Goal: Information Seeking & Learning: Learn about a topic

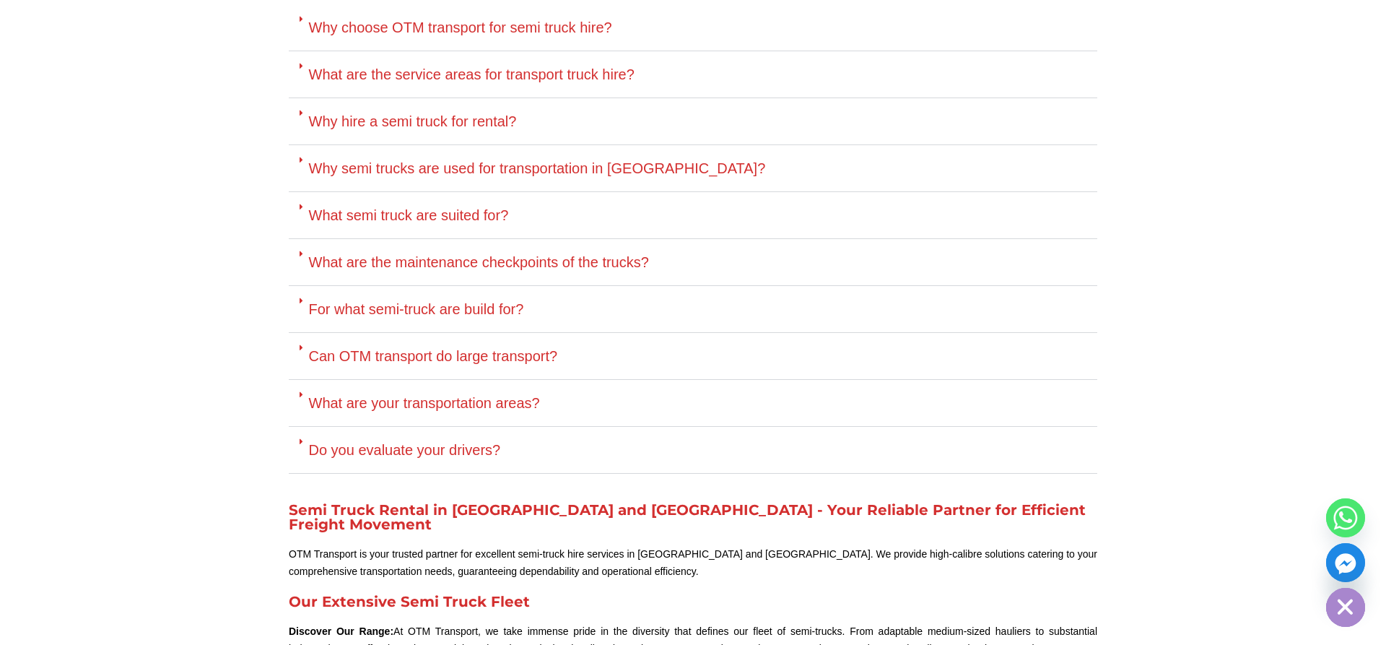
scroll to position [2946, 0]
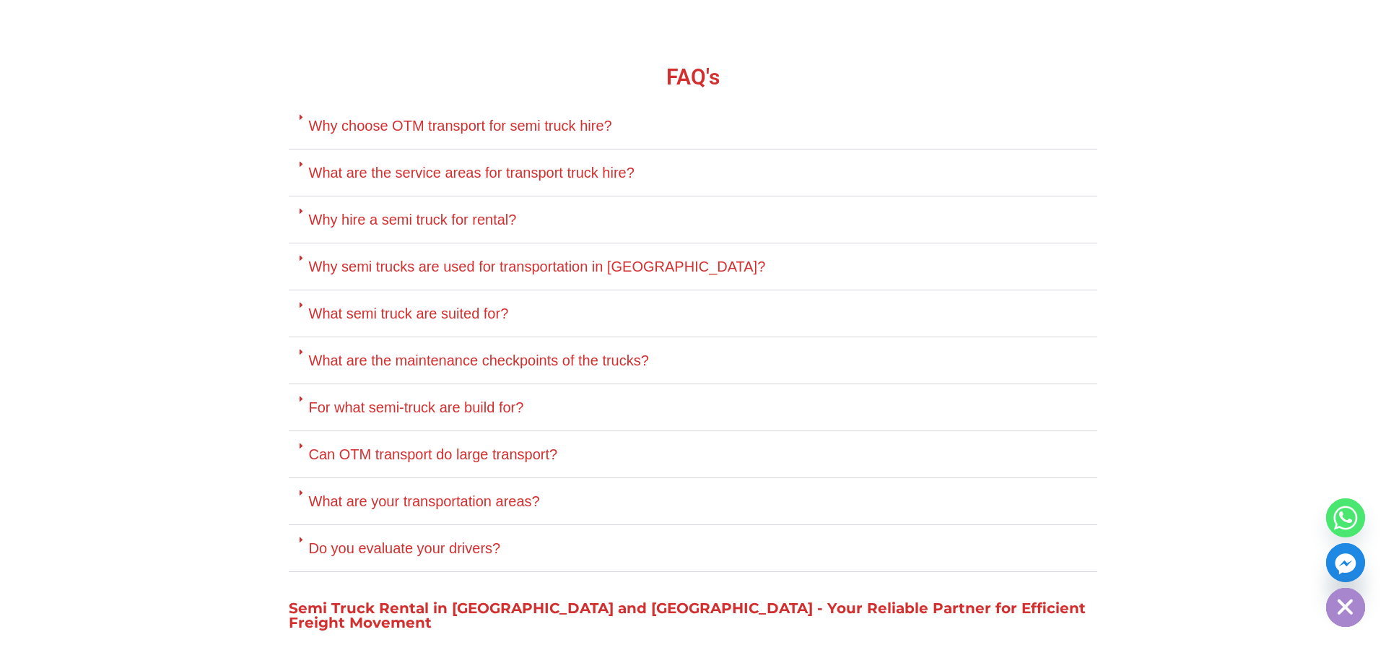
click at [435, 212] on link "Why hire a semi truck for rental?" at bounding box center [413, 220] width 208 height 16
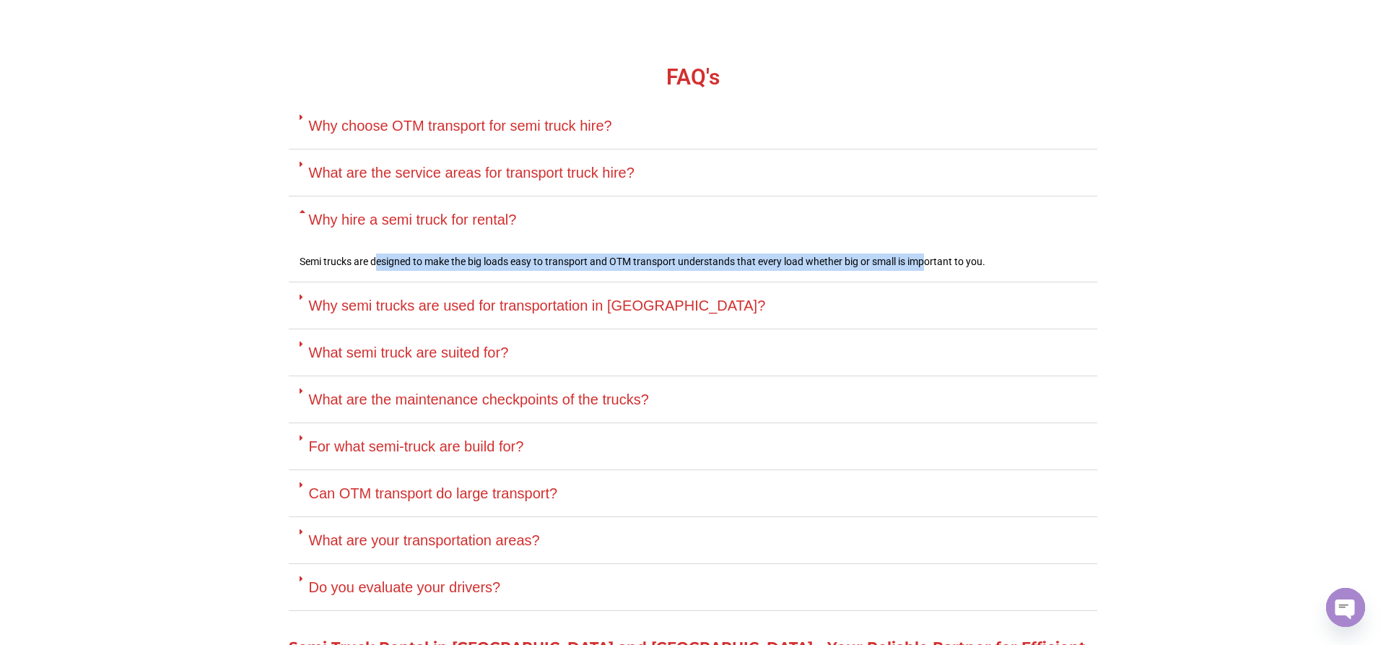
drag, startPoint x: 389, startPoint y: 211, endPoint x: 931, endPoint y: 202, distance: 541.6
click at [931, 253] on p "Semi trucks are designed to make the big loads easy to transport and OTM transp…" at bounding box center [693, 261] width 787 height 17
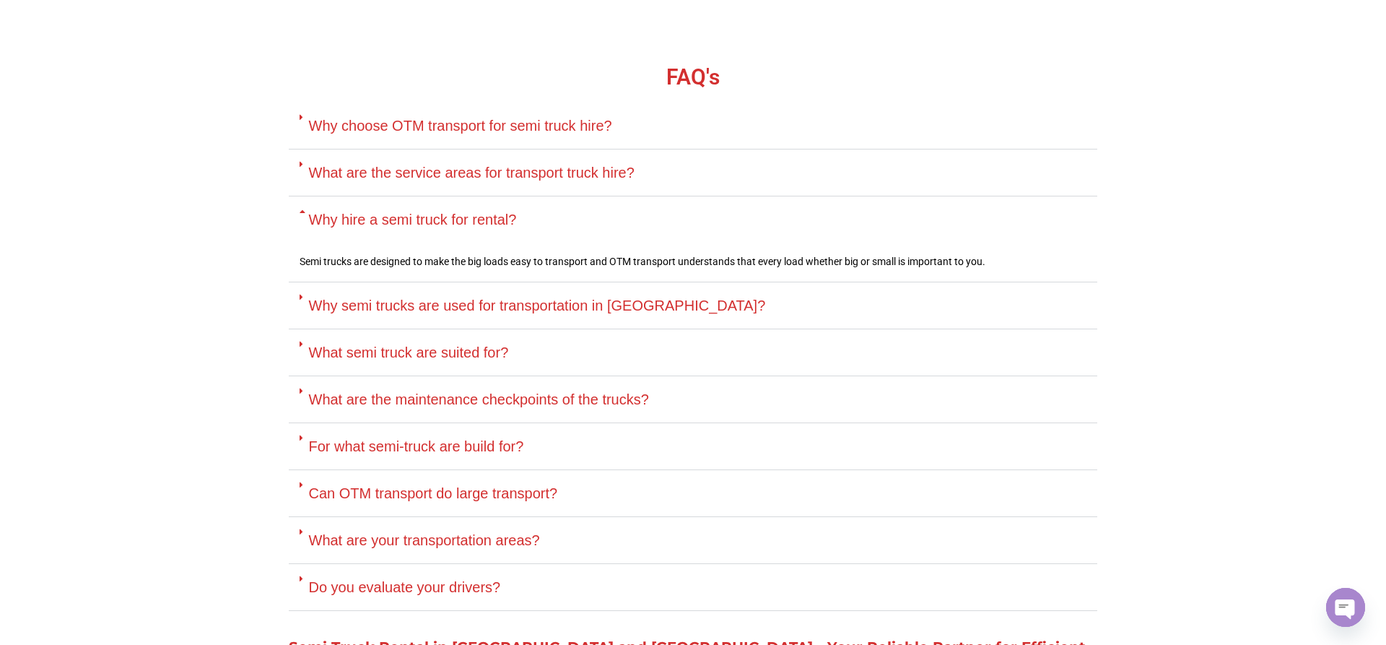
click at [437, 297] on link "Why semi trucks are used for transportation in [GEOGRAPHIC_DATA]?" at bounding box center [537, 305] width 457 height 16
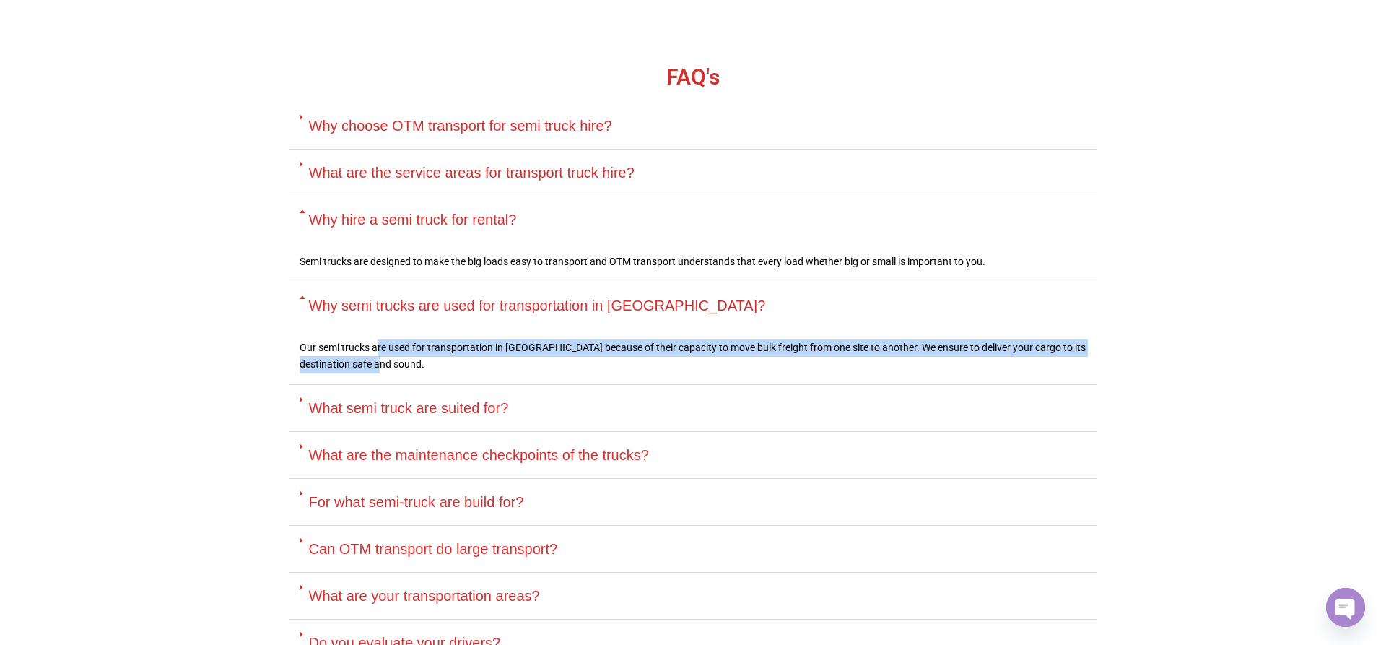
drag, startPoint x: 376, startPoint y: 292, endPoint x: 739, endPoint y: 308, distance: 362.8
click at [739, 339] on p "Our semi trucks are used for transportation in [GEOGRAPHIC_DATA] because of the…" at bounding box center [693, 356] width 787 height 35
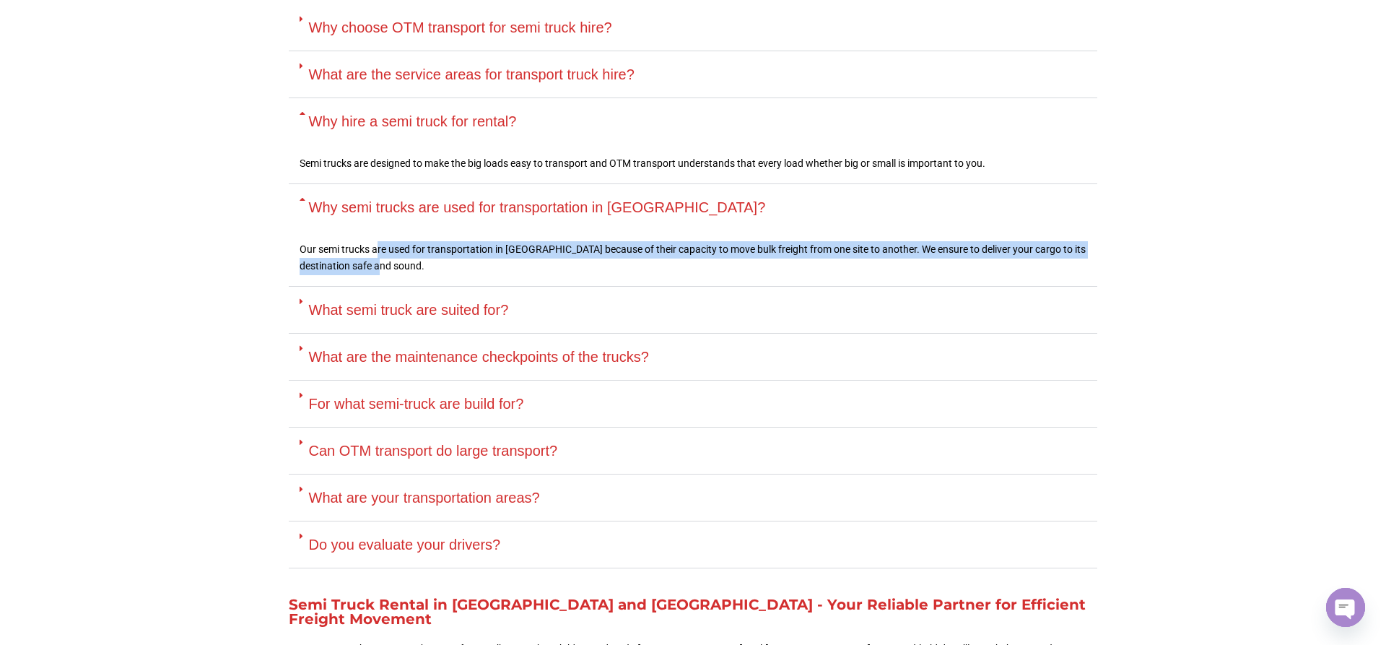
scroll to position [3142, 0]
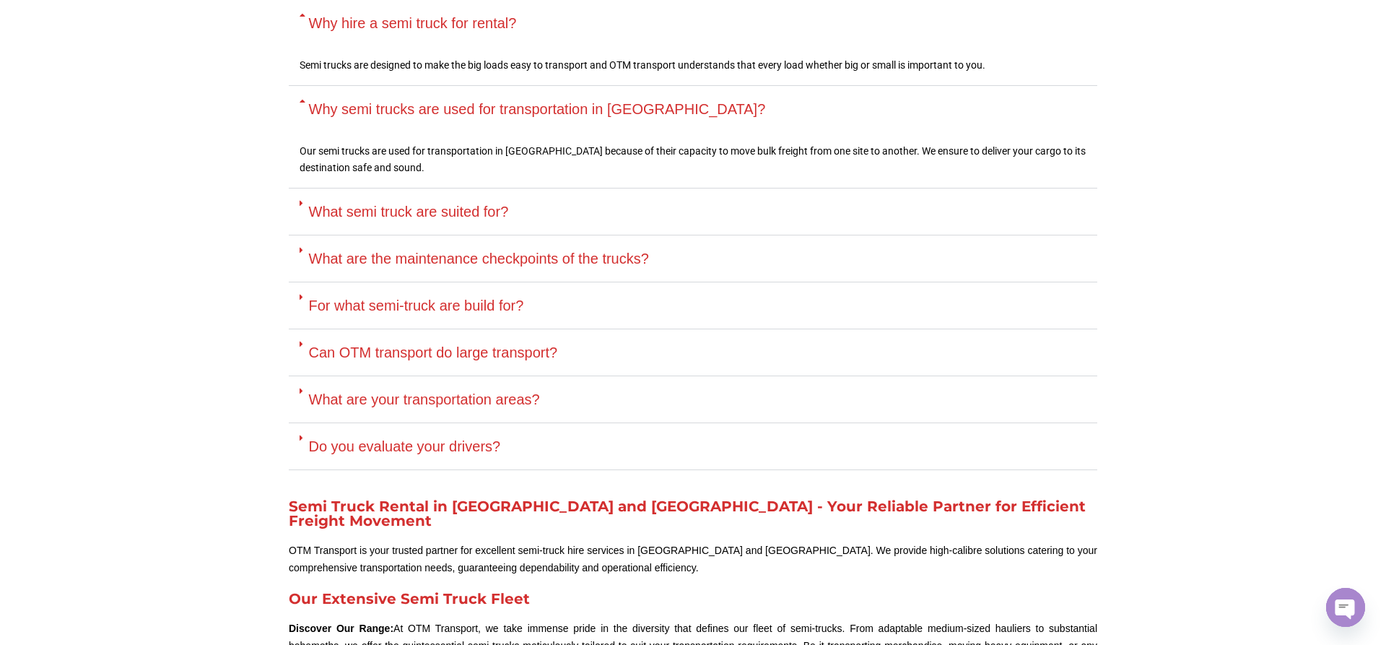
click at [426, 438] on link "Do you evaluate your drivers?" at bounding box center [405, 446] width 192 height 16
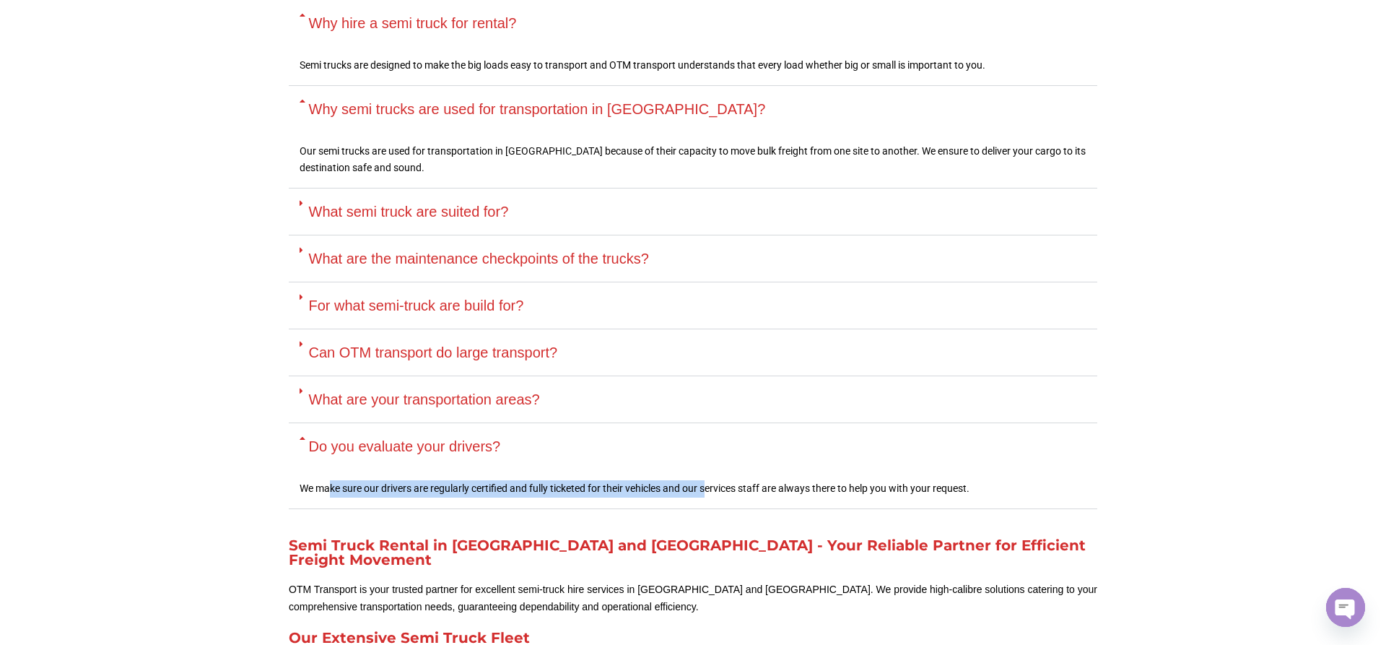
drag, startPoint x: 331, startPoint y: 433, endPoint x: 709, endPoint y: 433, distance: 377.6
click at [709, 480] on p "We make sure our drivers are regularly certified and fully ticketed for their v…" at bounding box center [693, 488] width 787 height 17
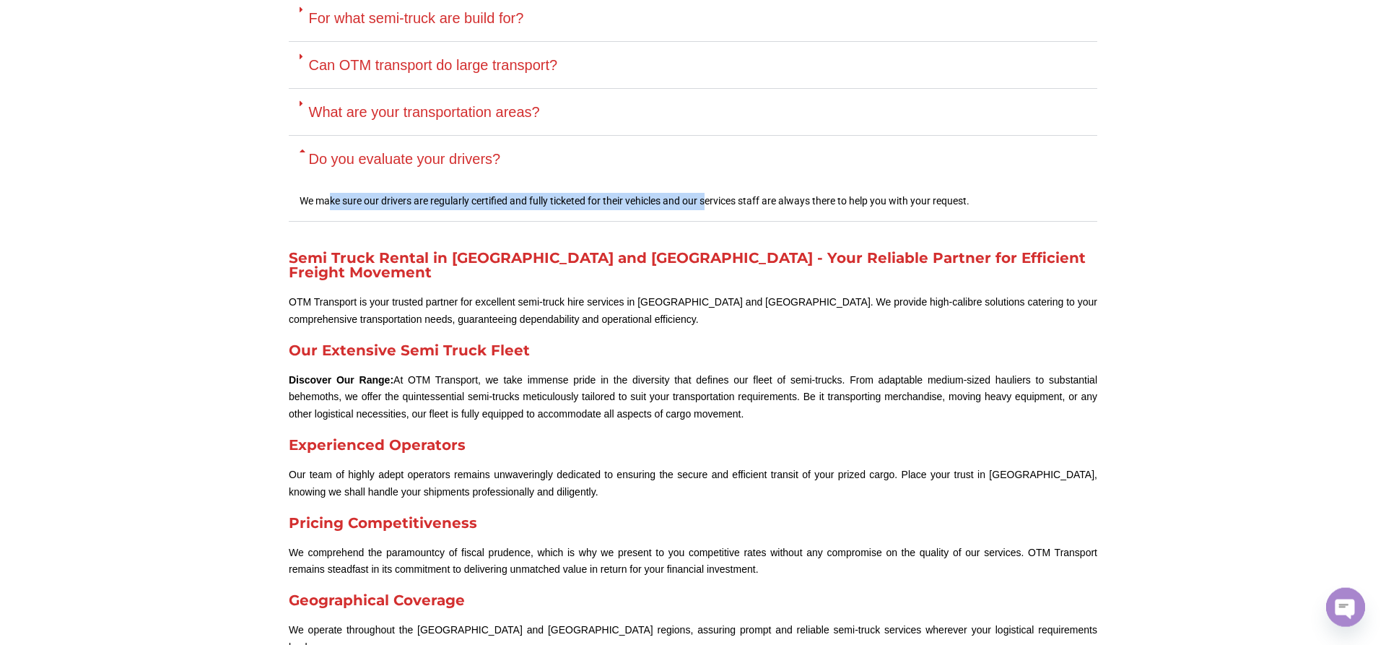
scroll to position [3437, 0]
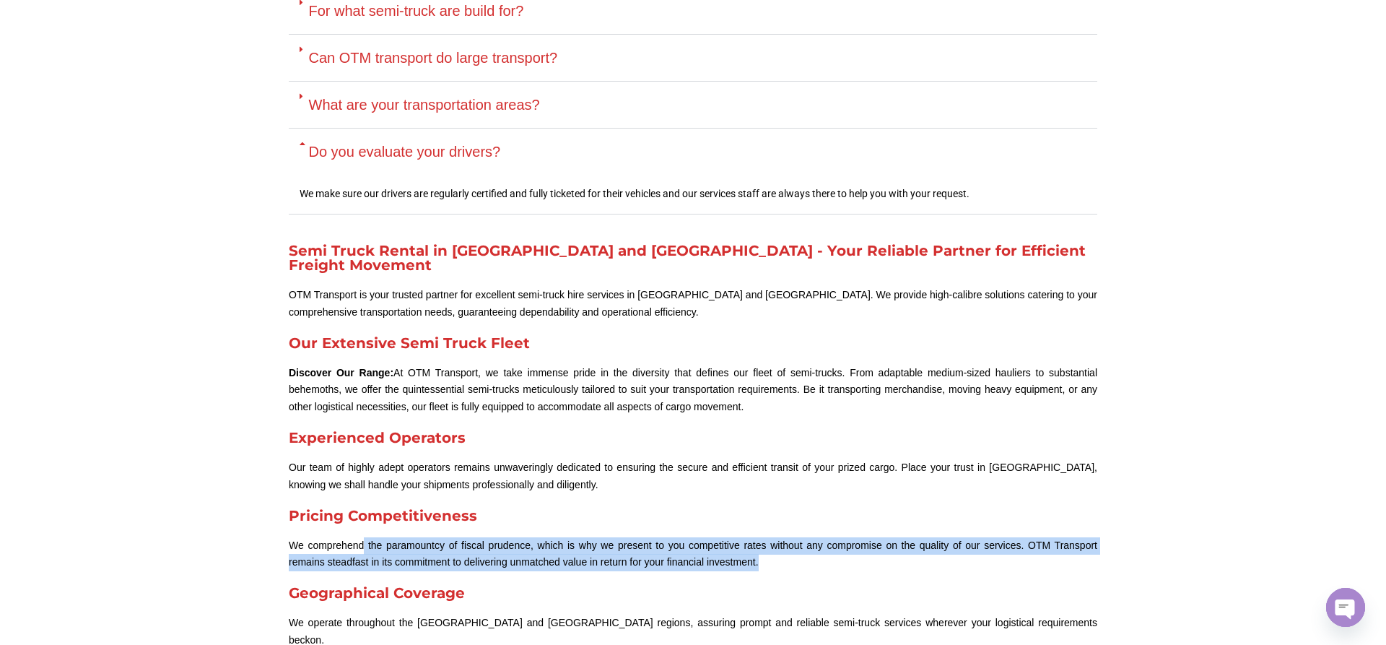
drag, startPoint x: 363, startPoint y: 472, endPoint x: 760, endPoint y: 495, distance: 397.9
click at [760, 537] on p "We comprehend the paramountcy of fiscal prudence, which is why we present to yo…" at bounding box center [693, 554] width 809 height 35
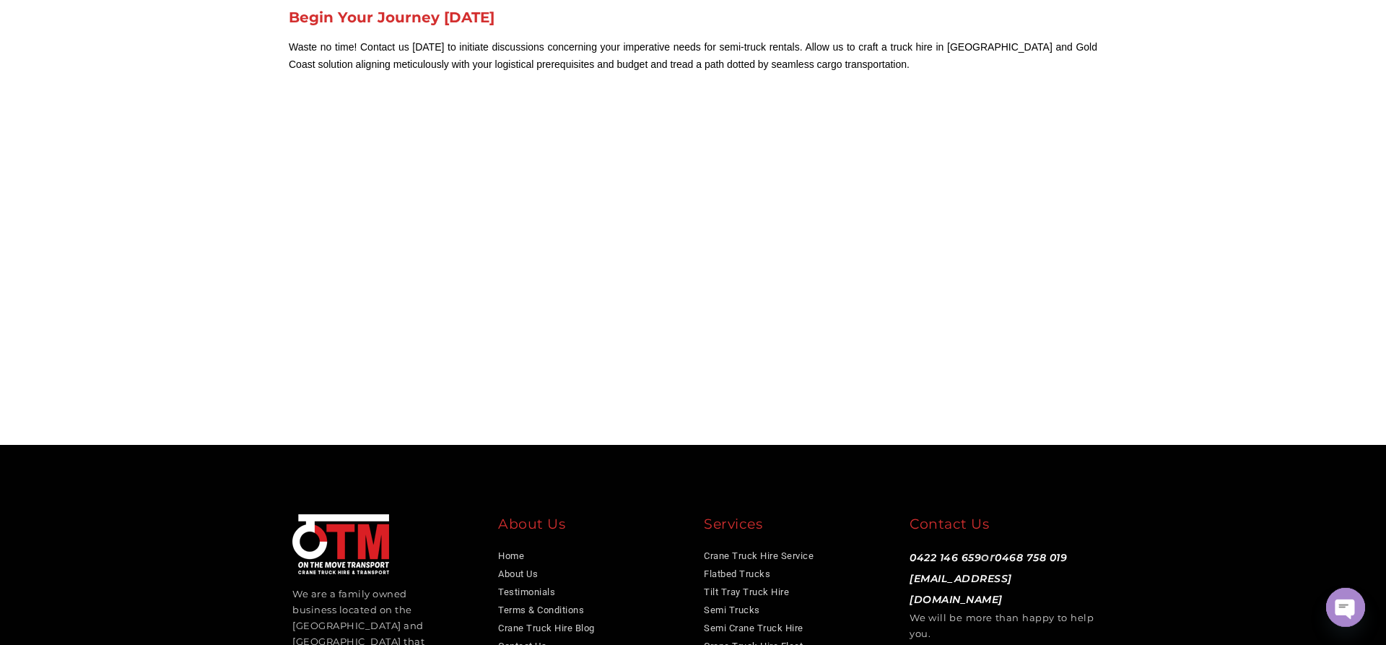
scroll to position [4124, 0]
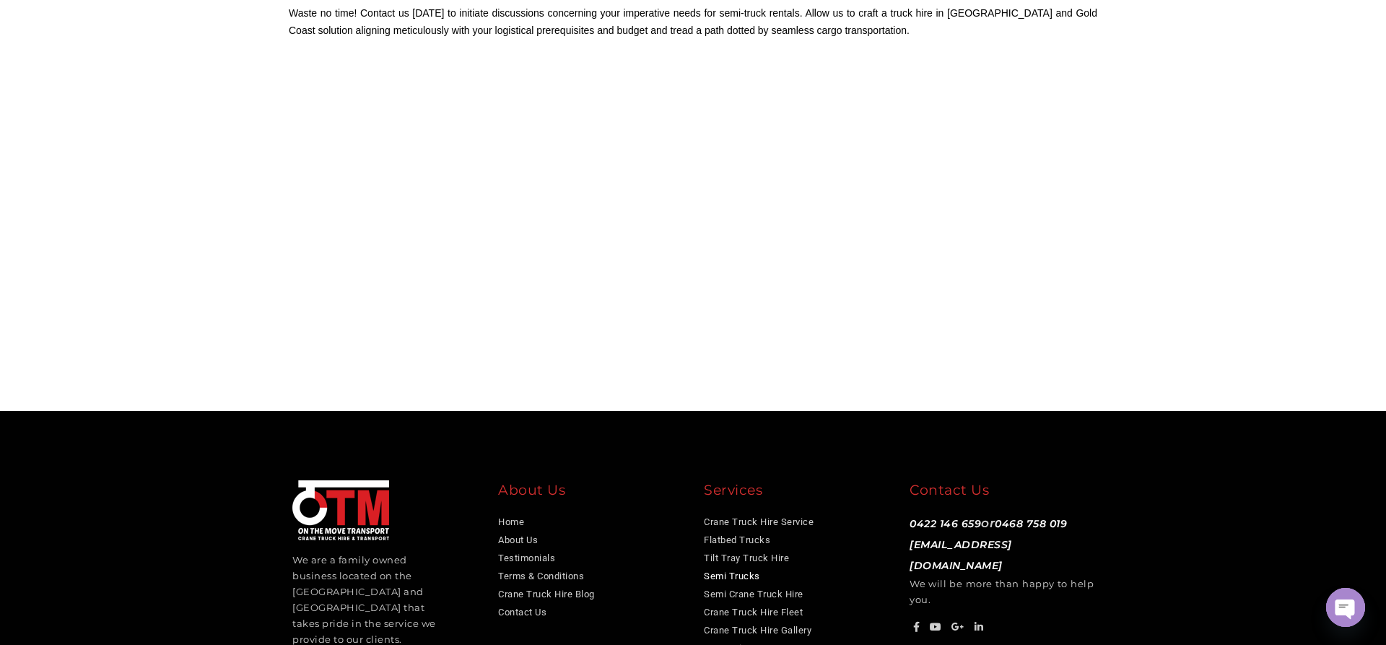
click at [721, 570] on link "Semi Trucks" at bounding box center [732, 575] width 56 height 11
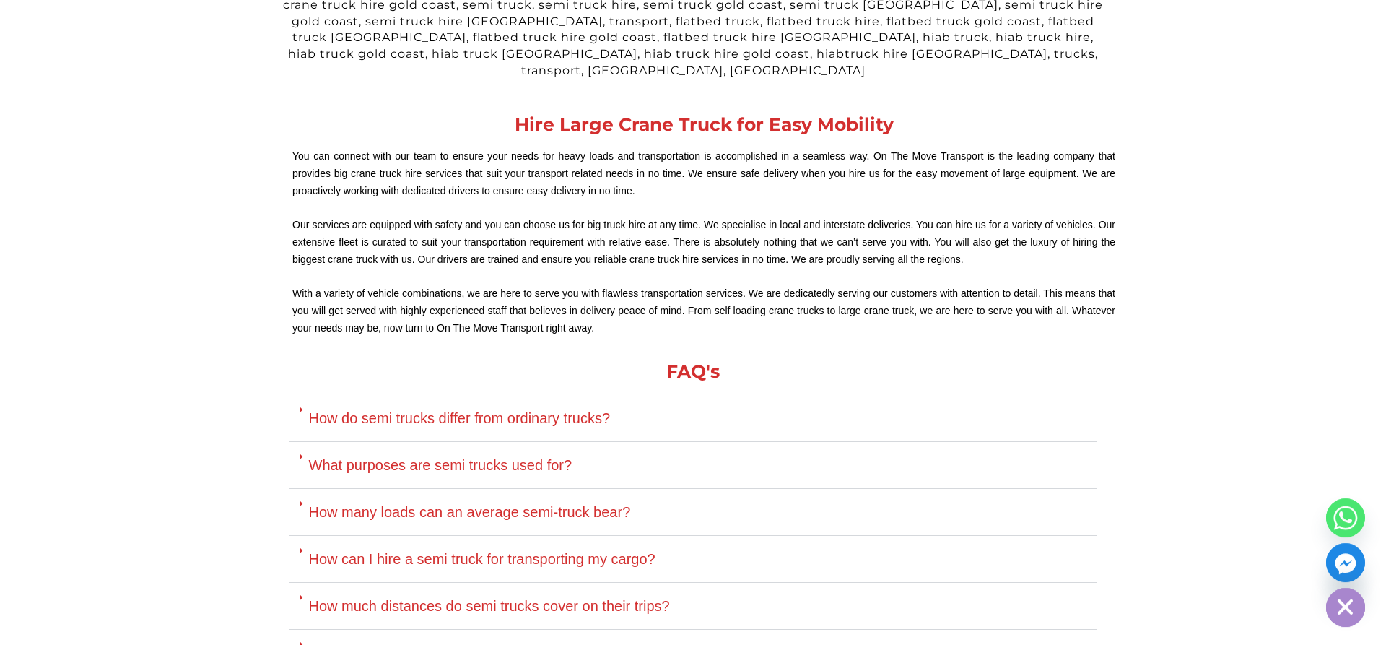
scroll to position [3241, 0]
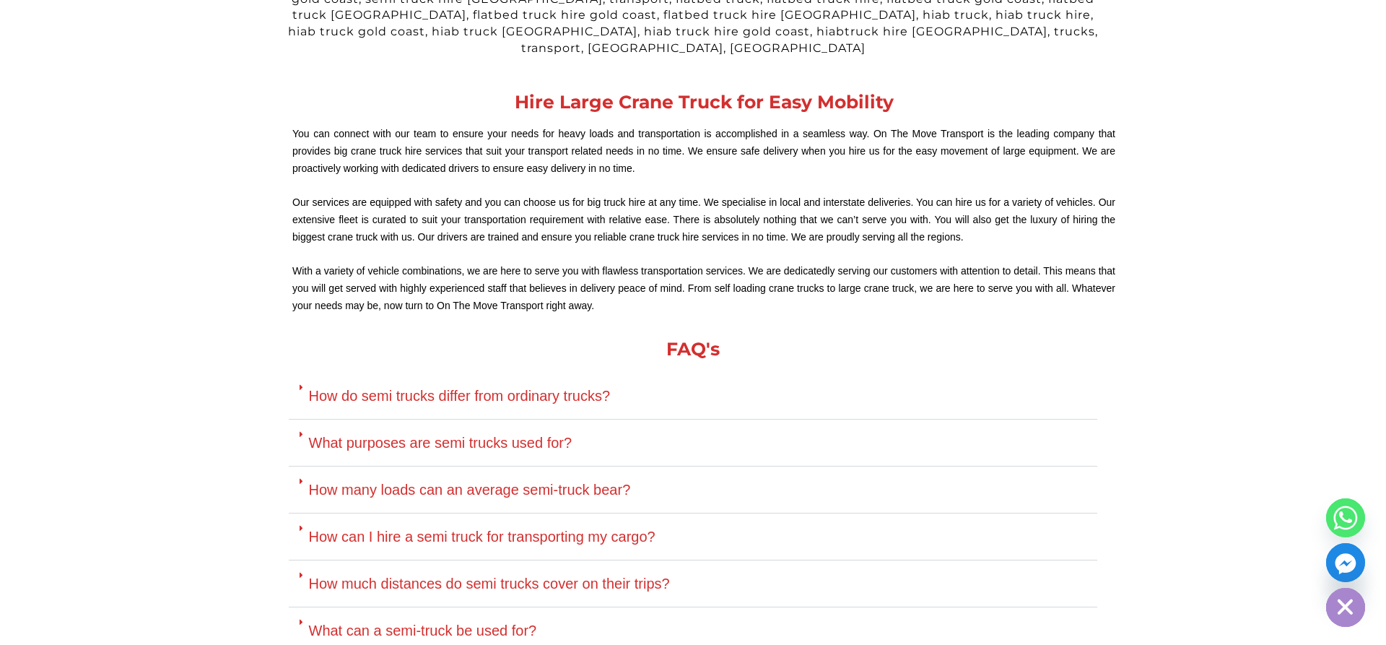
click at [558, 388] on link "How do semi trucks differ from ordinary trucks?" at bounding box center [460, 396] width 302 height 16
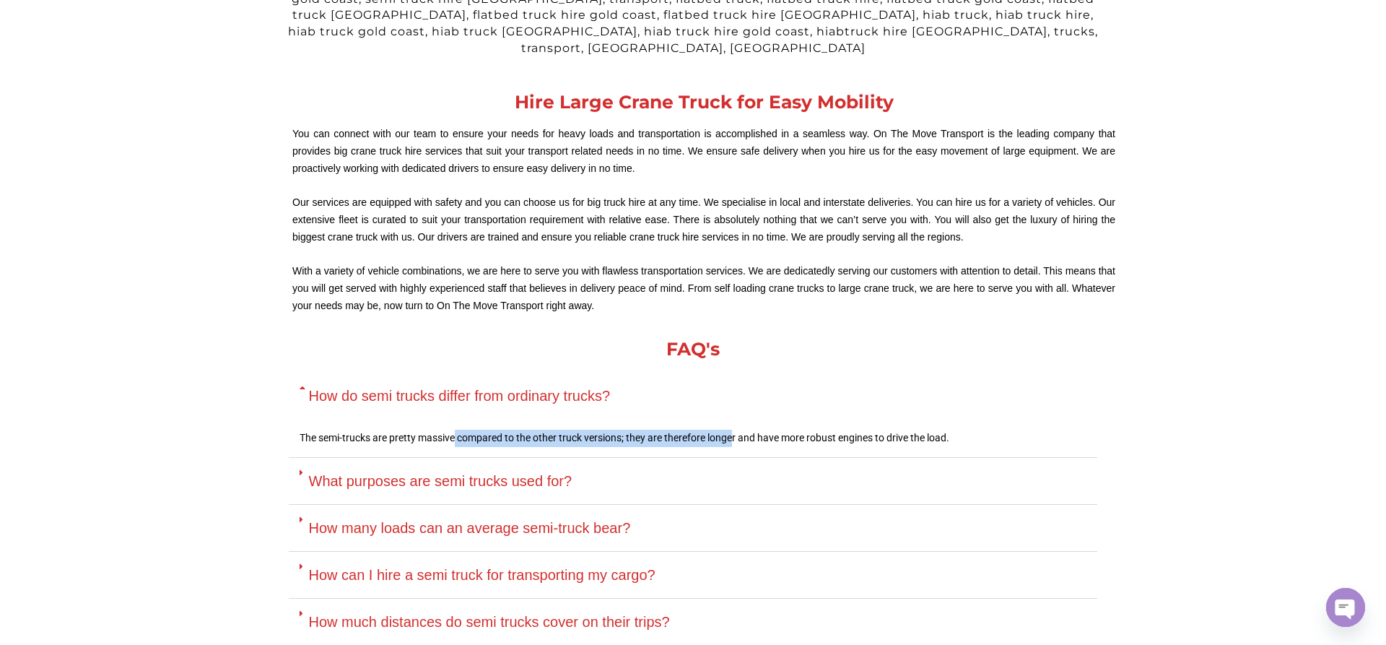
drag, startPoint x: 454, startPoint y: 398, endPoint x: 737, endPoint y: 409, distance: 282.5
click at [737, 430] on p "The semi-trucks are pretty massive compared to the other truck versions; they a…" at bounding box center [693, 438] width 787 height 17
click at [1063, 458] on div "What purposes are semi trucks used for?" at bounding box center [693, 481] width 809 height 47
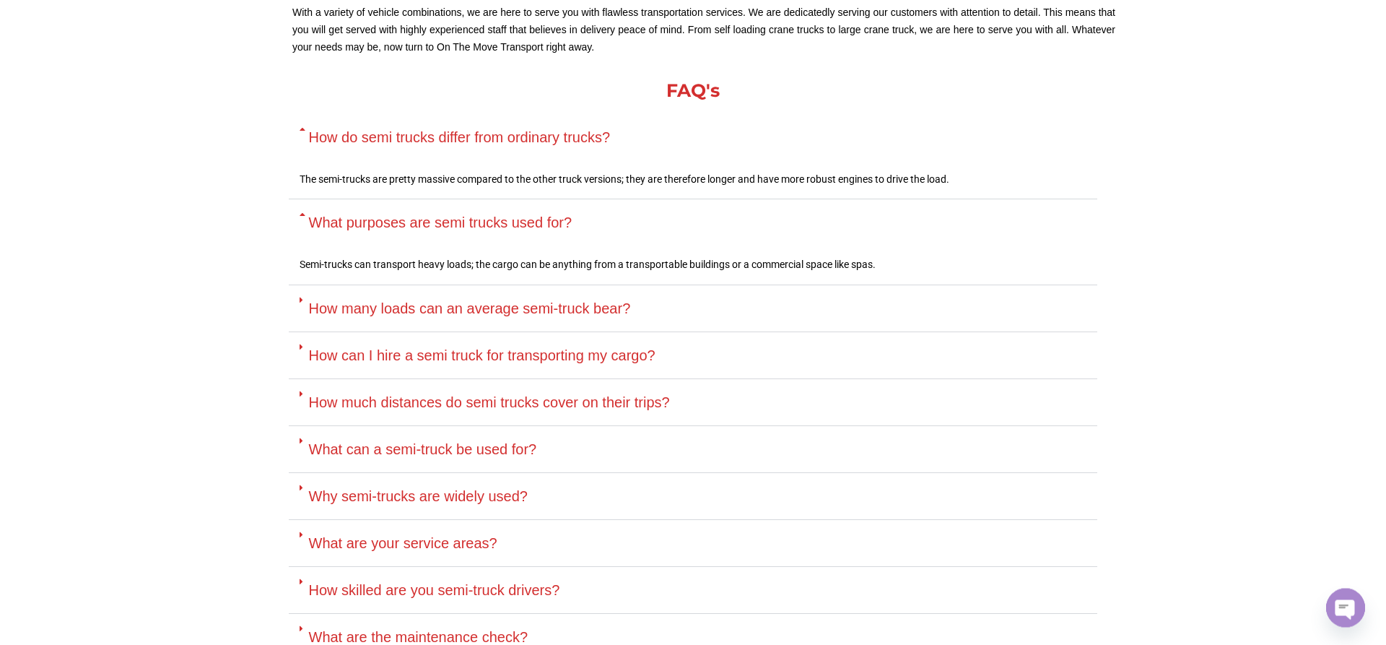
scroll to position [3535, 0]
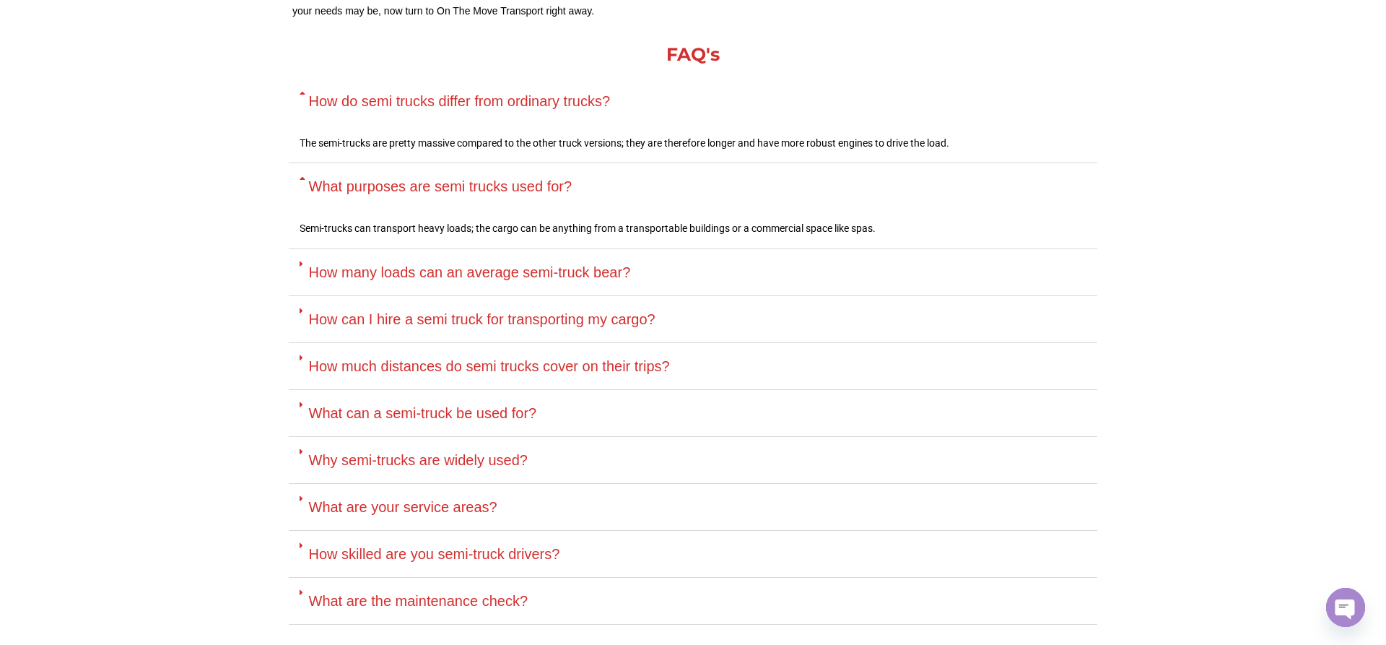
click at [509, 405] on link "What can a semi-truck be used for?" at bounding box center [423, 413] width 228 height 16
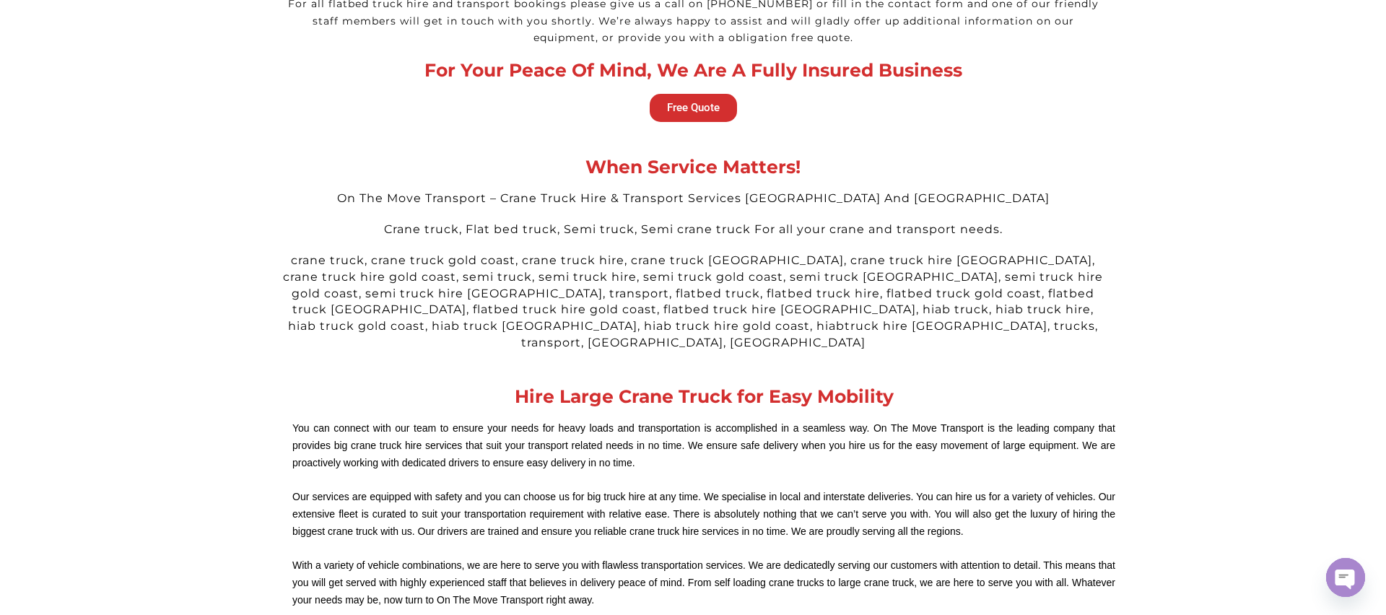
scroll to position [4330, 0]
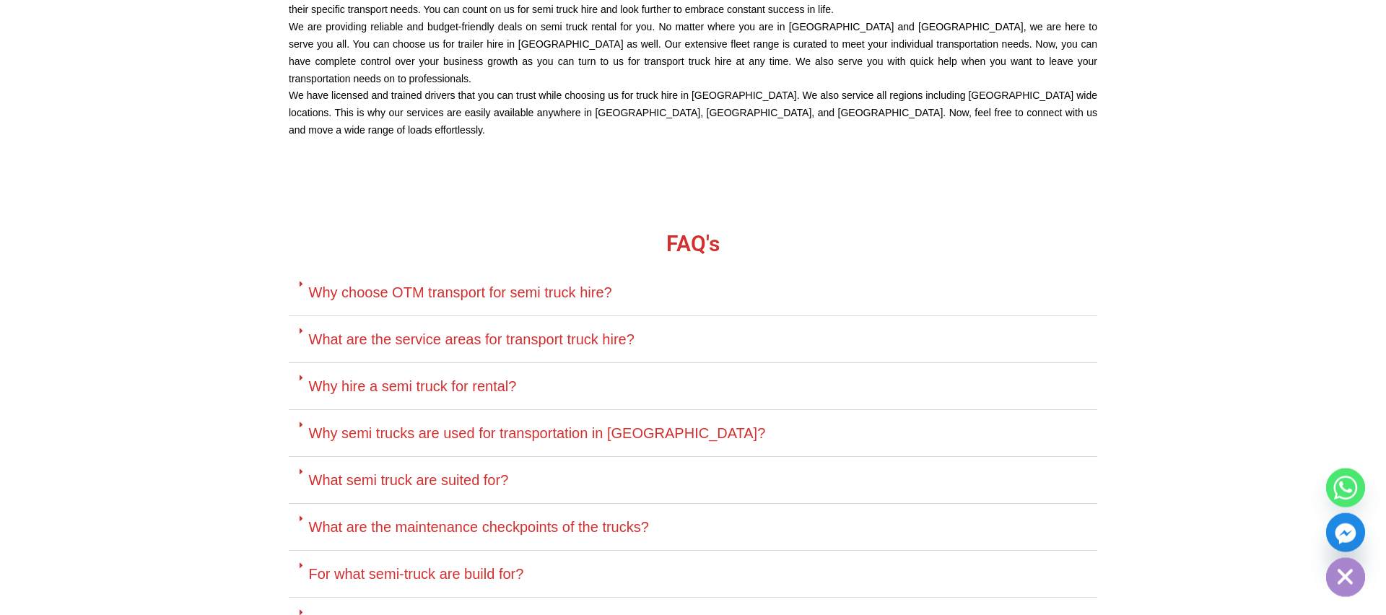
scroll to position [2771, 0]
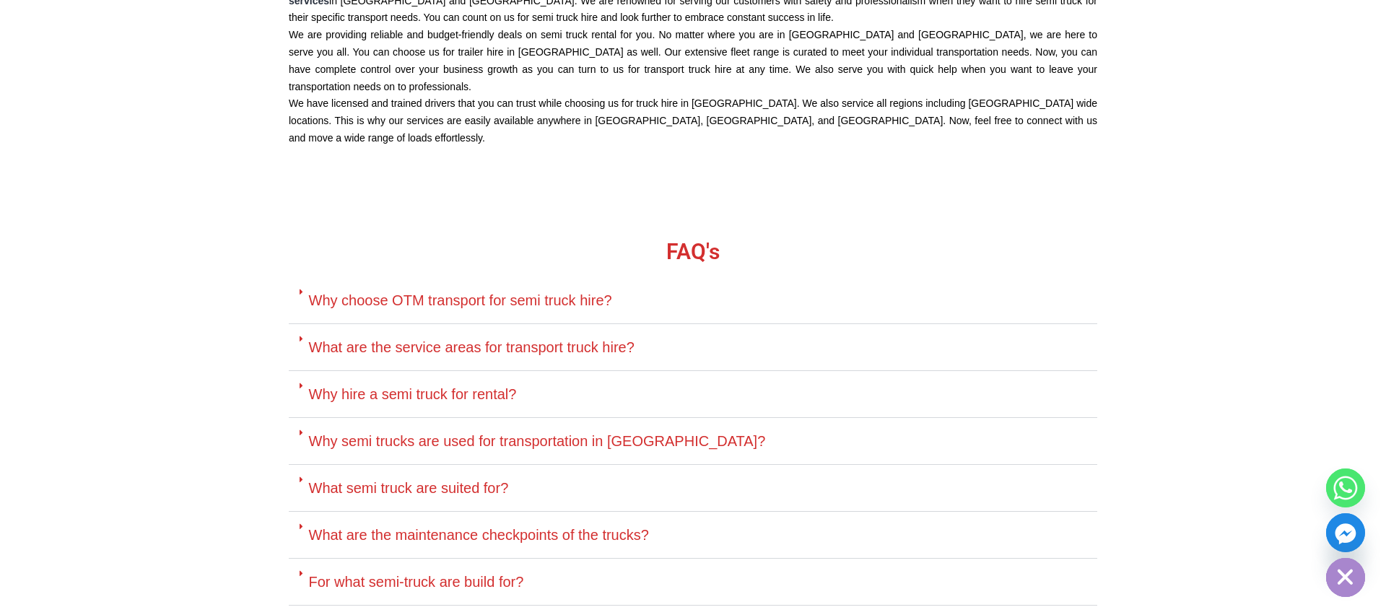
click at [469, 386] on link "Why hire a semi truck for rental?" at bounding box center [413, 394] width 208 height 16
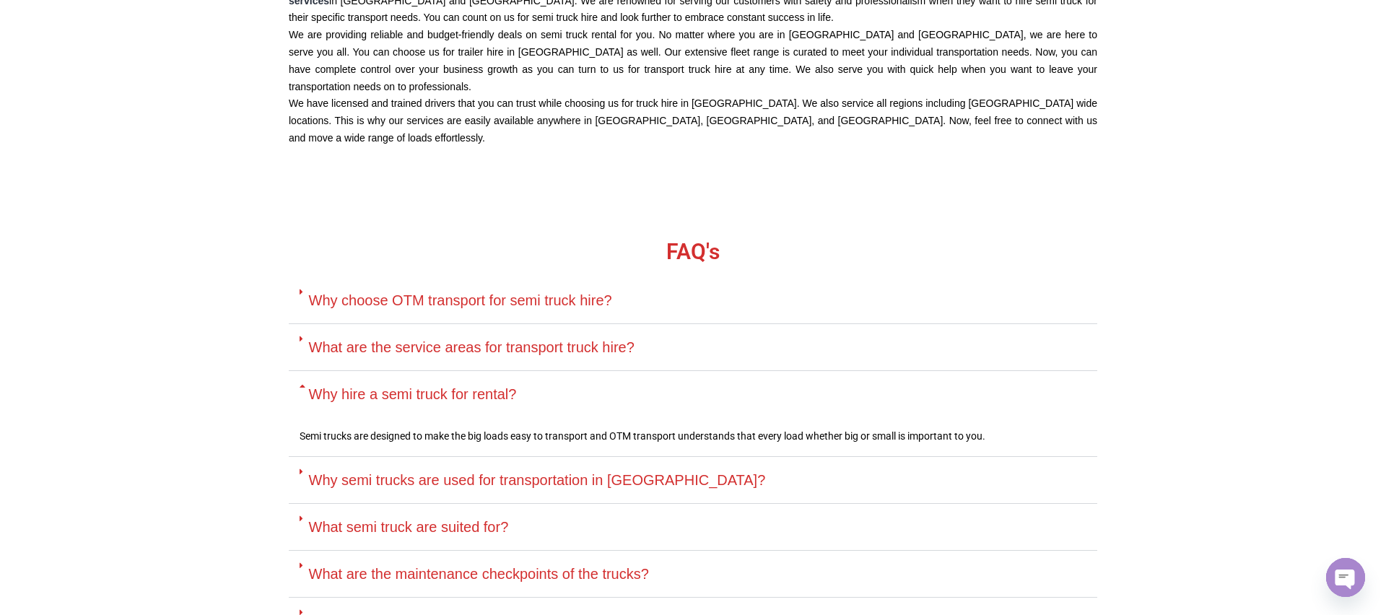
click at [505, 472] on link "Why semi trucks are used for transportation in [GEOGRAPHIC_DATA]?" at bounding box center [537, 480] width 457 height 16
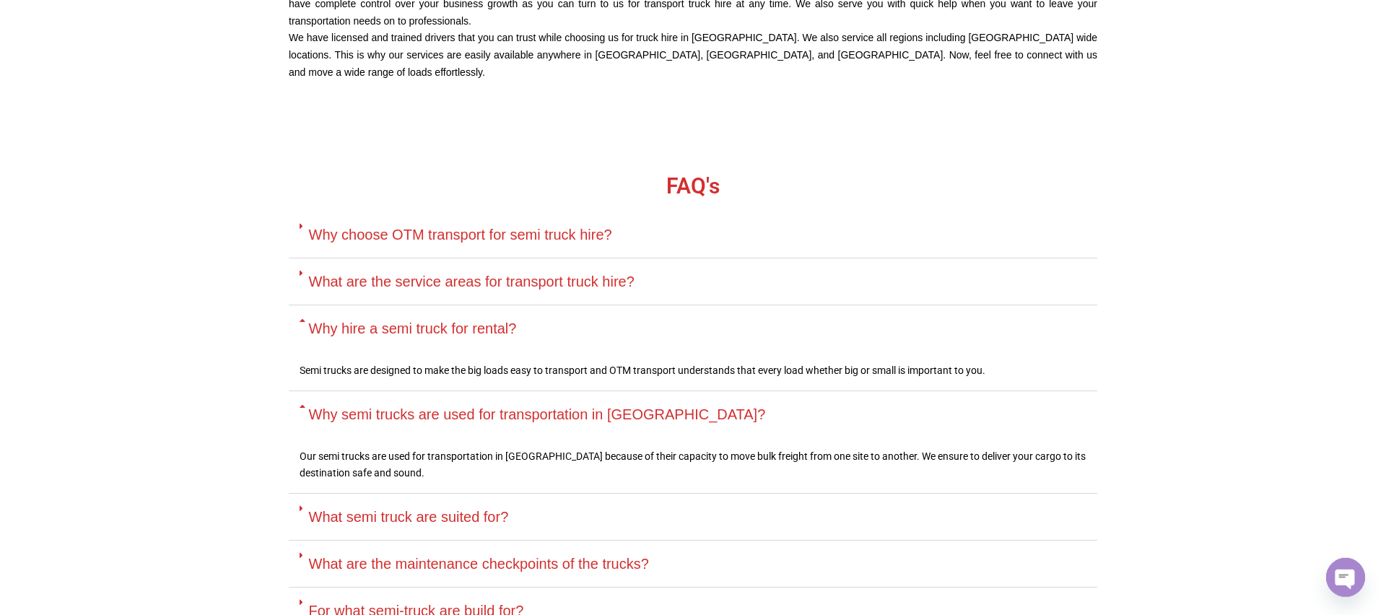
scroll to position [2870, 0]
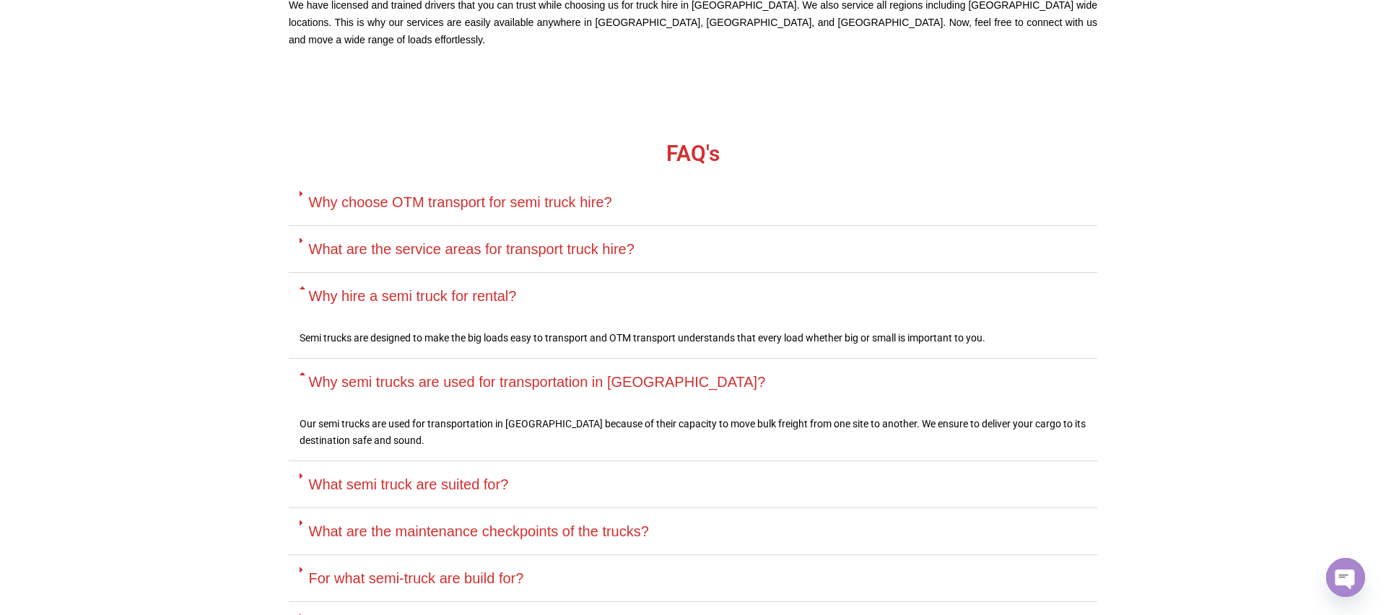
click at [471, 477] on link "What semi truck are suited for?" at bounding box center [409, 485] width 200 height 16
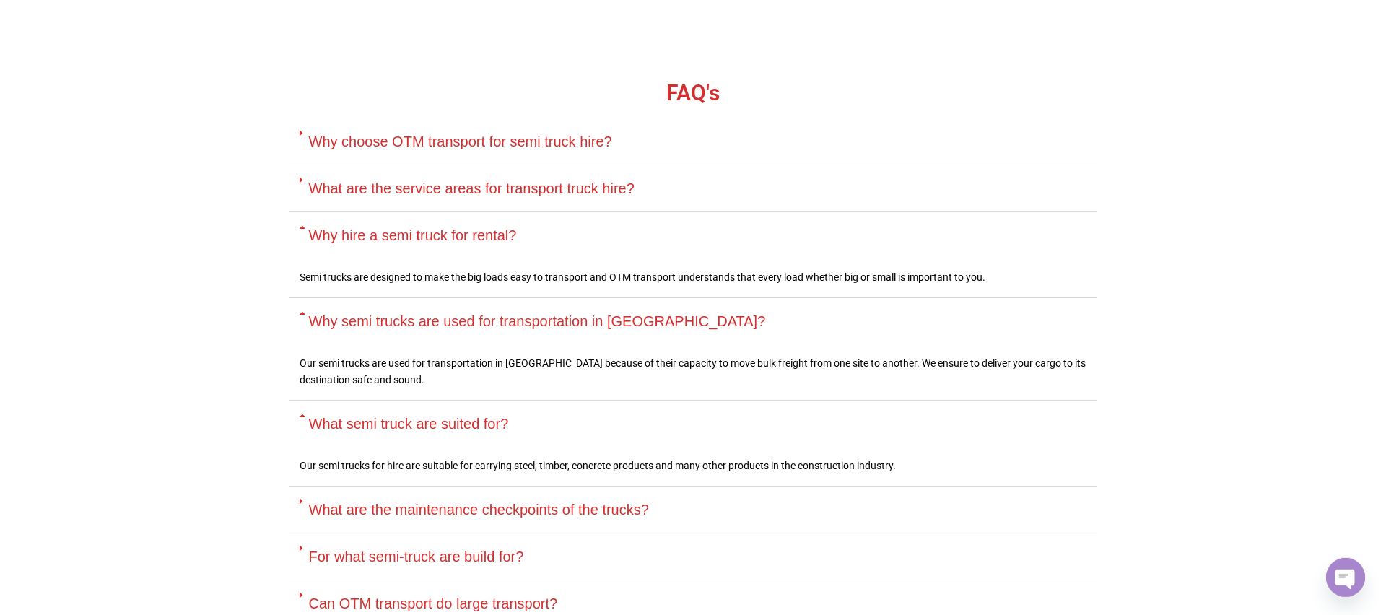
scroll to position [2968, 0]
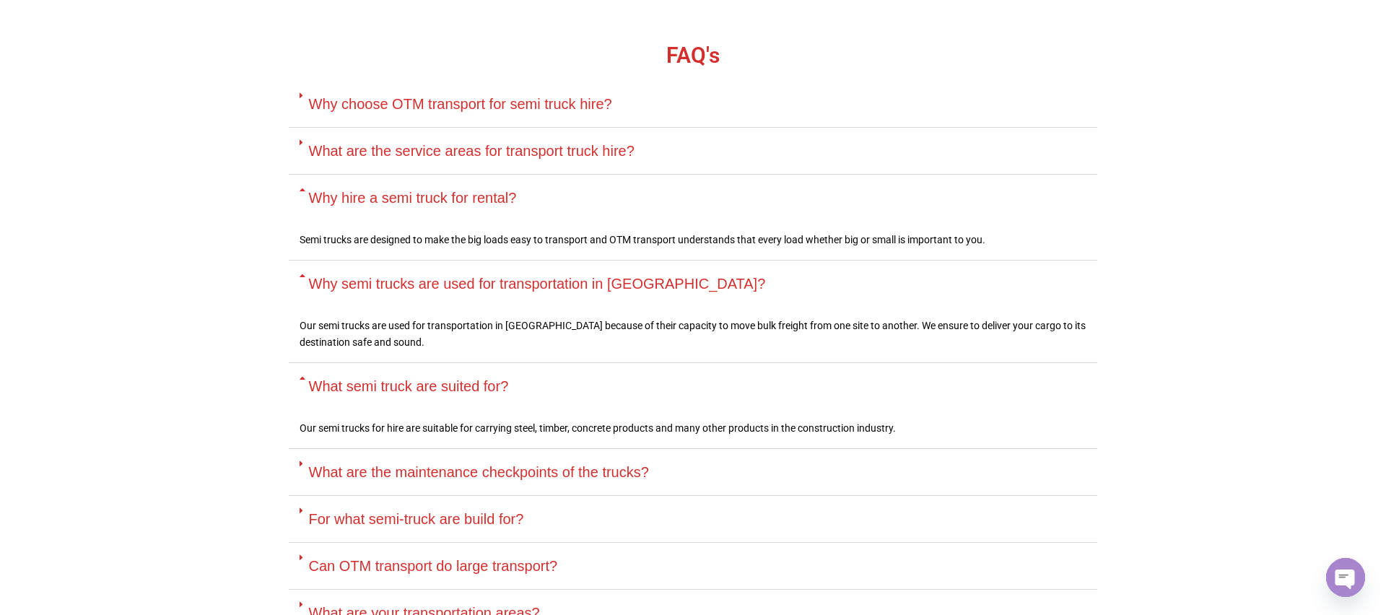
click at [516, 449] on div "What are the maintenance checkpoints of the trucks?" at bounding box center [693, 472] width 809 height 47
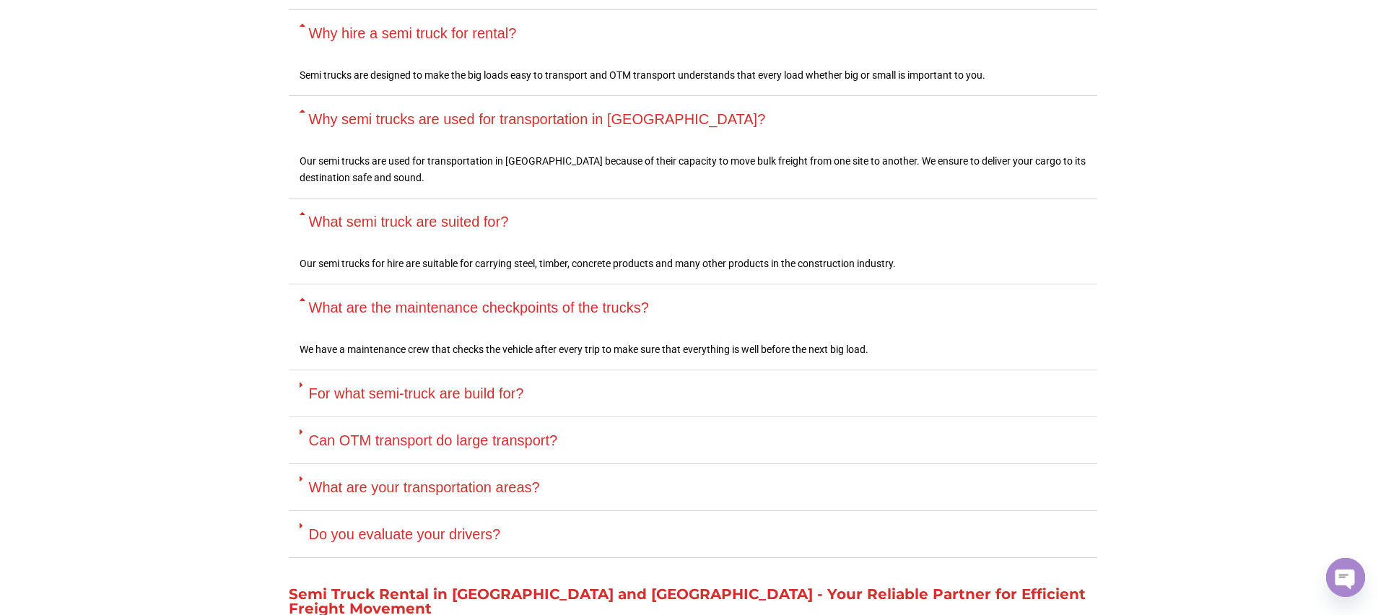
scroll to position [3164, 0]
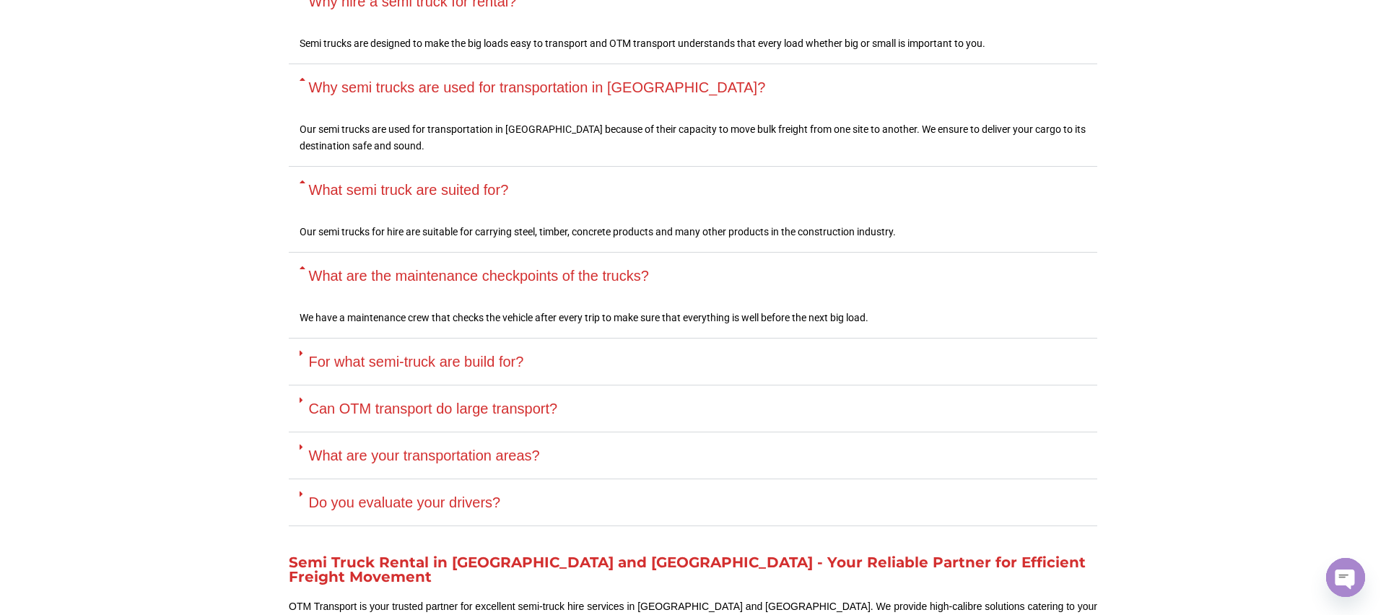
click at [470, 354] on link "For what semi-truck are build for?" at bounding box center [416, 362] width 215 height 16
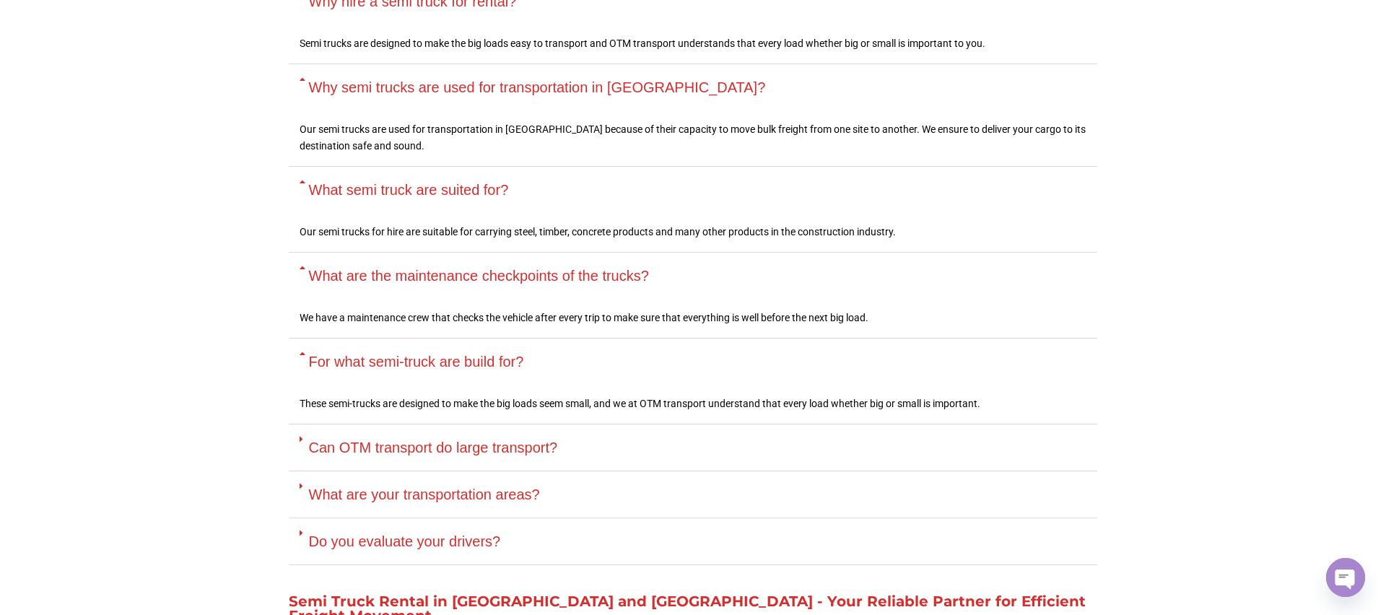
click at [437, 440] on link "Can OTM transport do large transport?" at bounding box center [433, 448] width 249 height 16
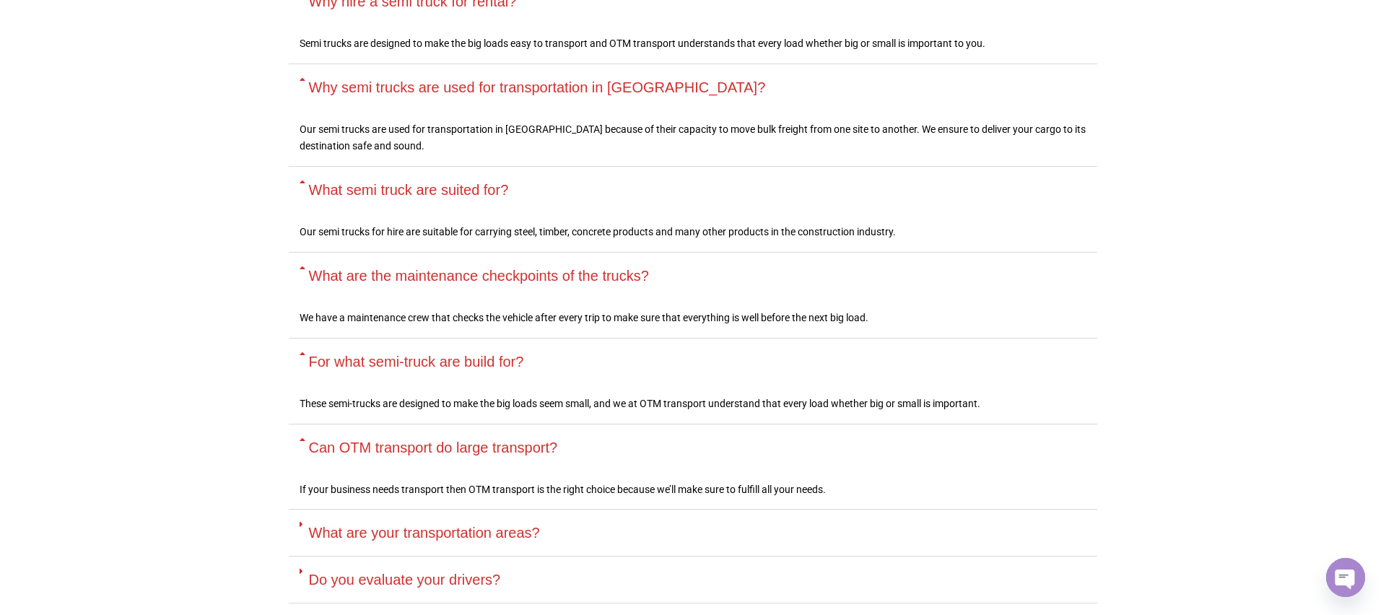
click at [433, 525] on link "What are your transportation areas?" at bounding box center [424, 533] width 231 height 16
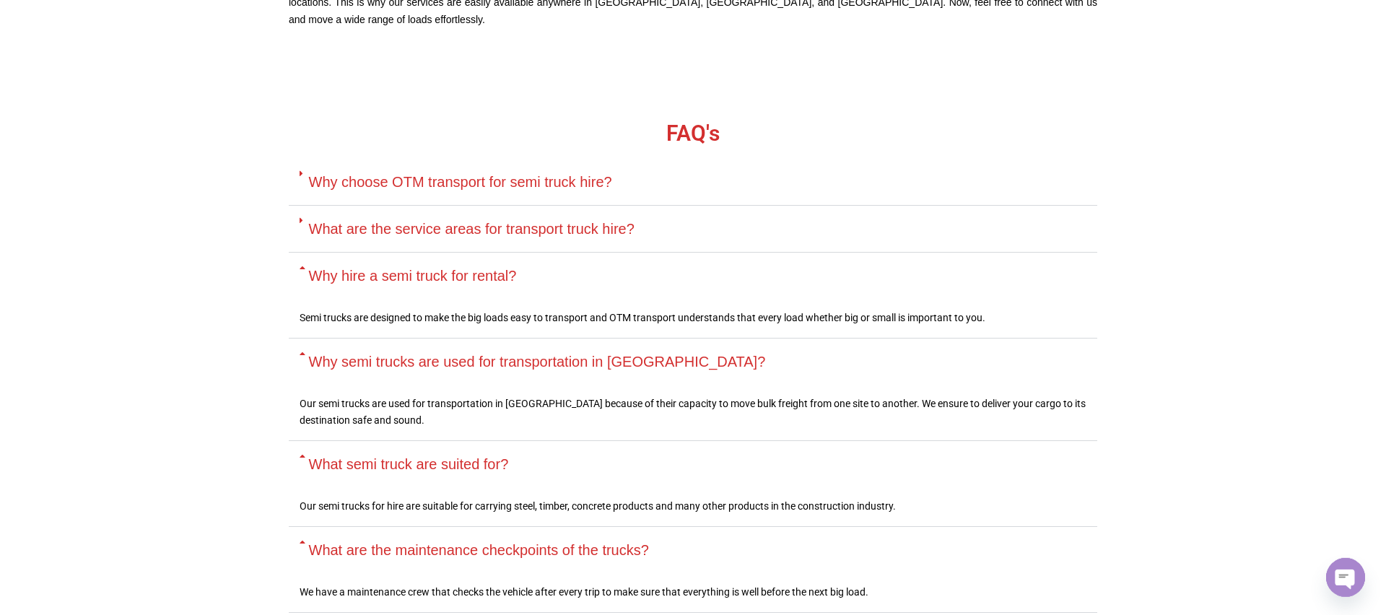
scroll to position [2870, 0]
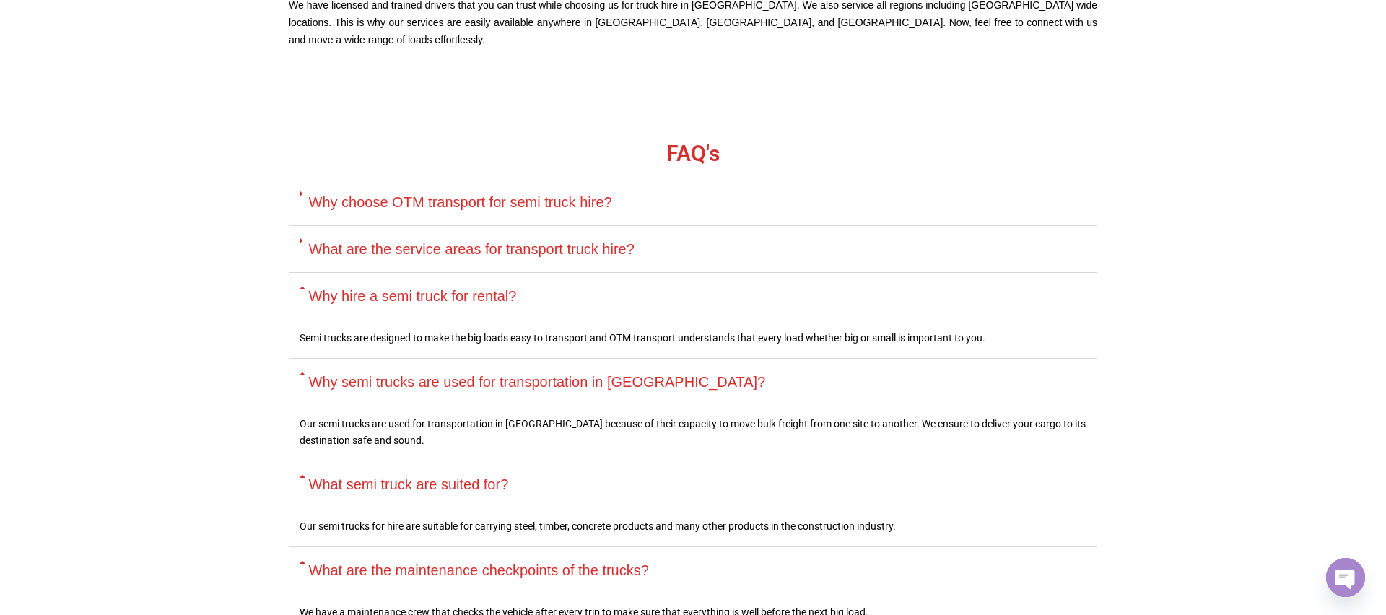
click at [487, 241] on link "What are the service areas for transport truck hire?" at bounding box center [472, 249] width 326 height 16
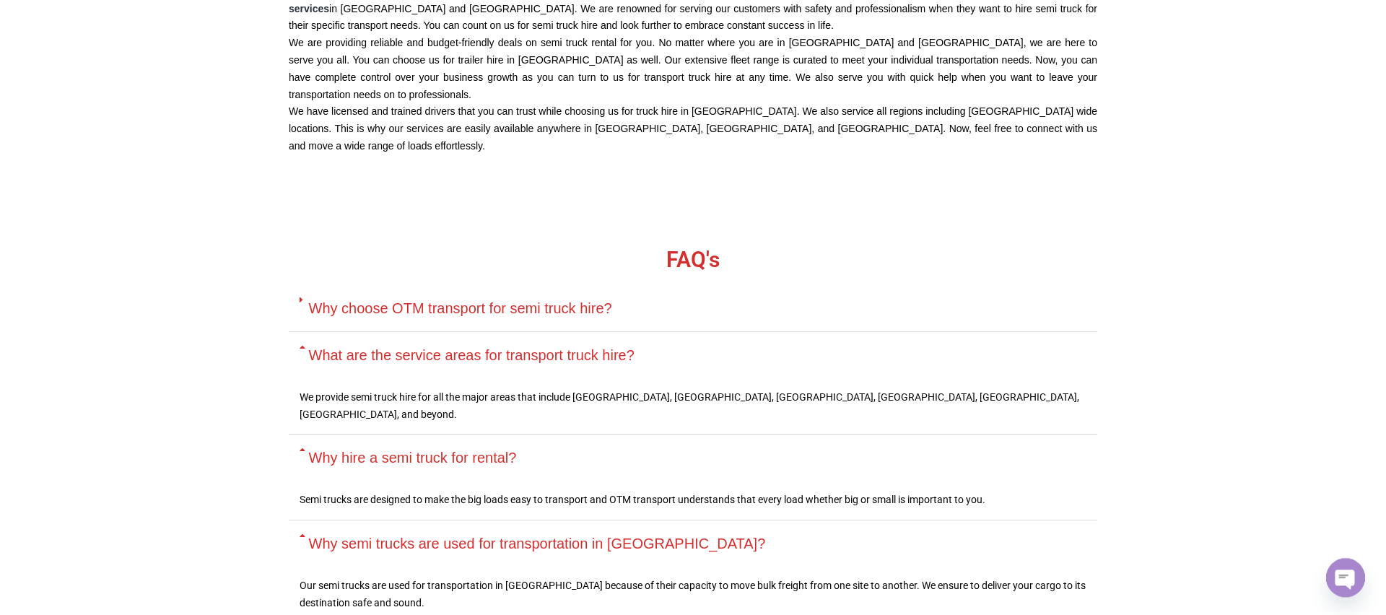
scroll to position [2673, 0]
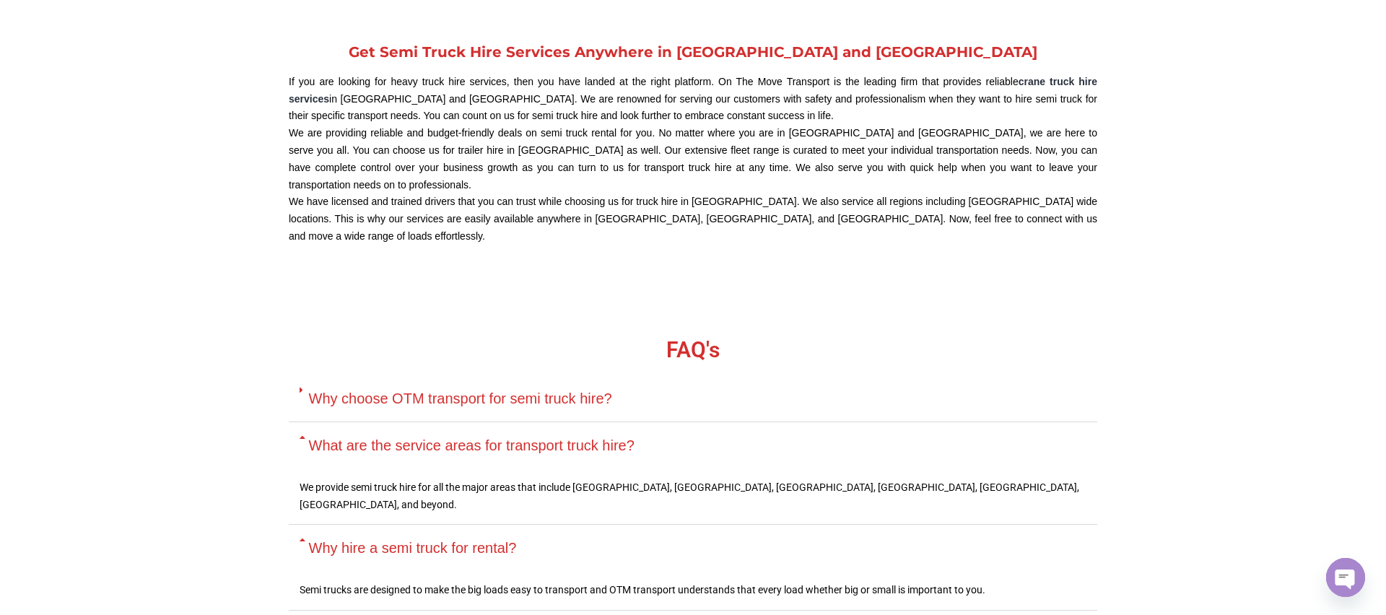
click at [469, 391] on link "Why choose OTM transport for semi truck hire?" at bounding box center [460, 399] width 303 height 16
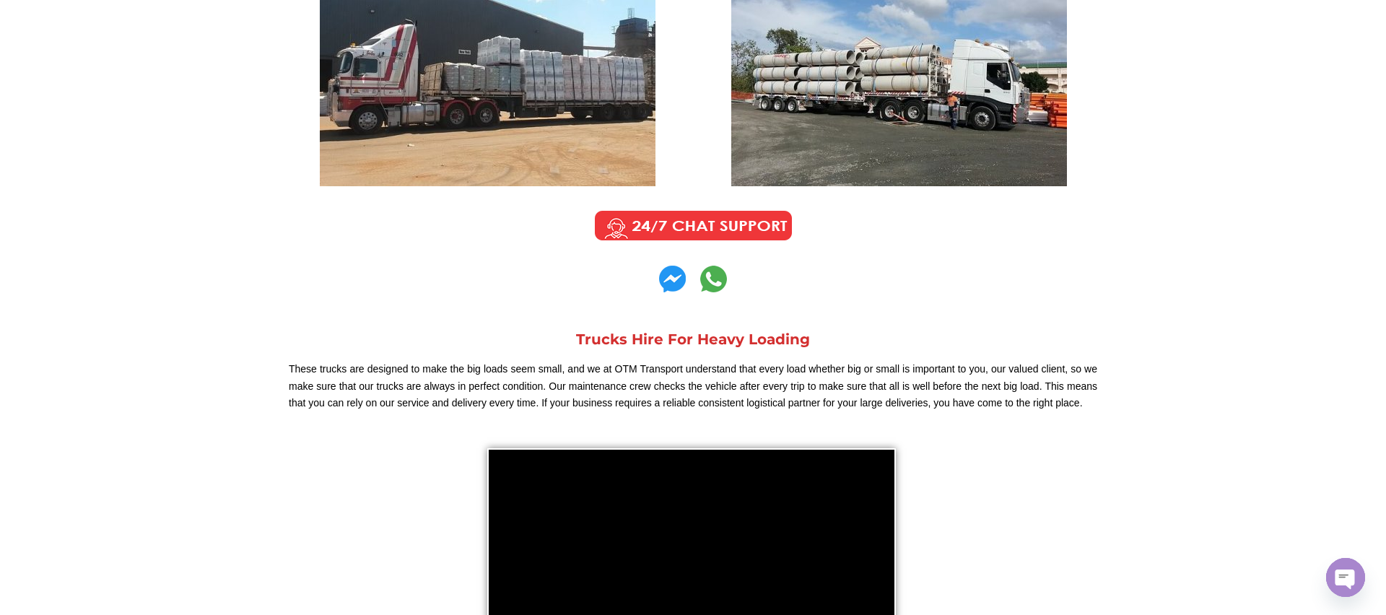
scroll to position [513, 0]
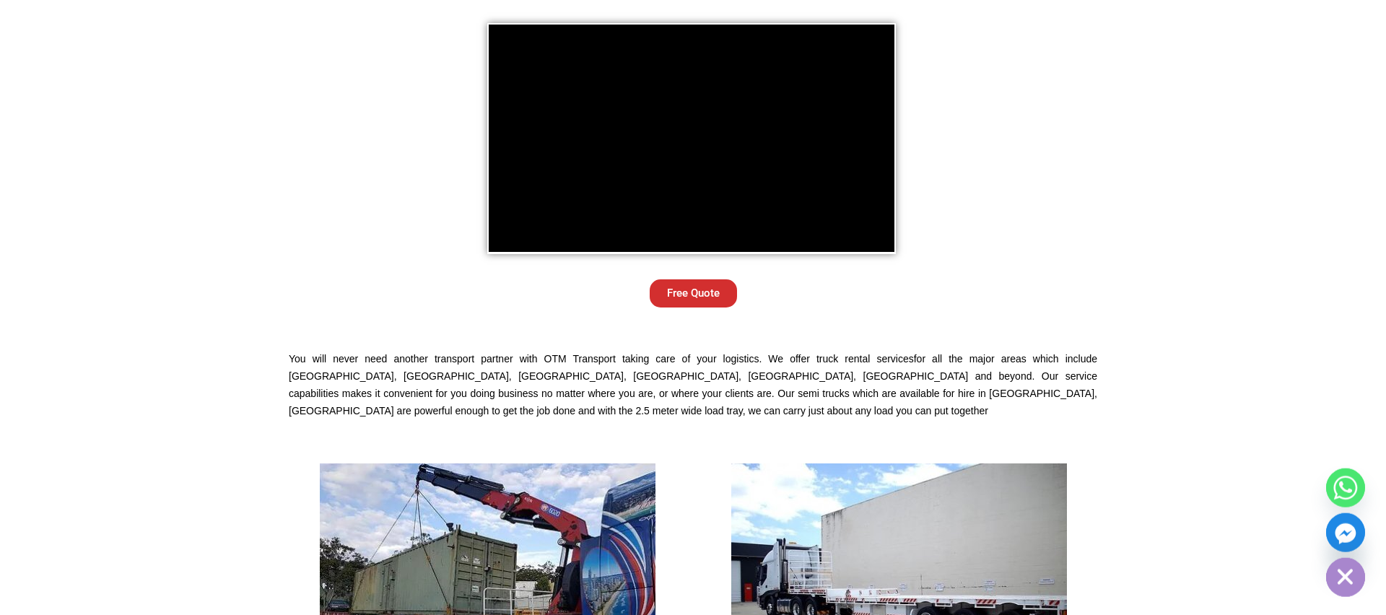
scroll to position [1080, 0]
